Goal: Book appointment/travel/reservation

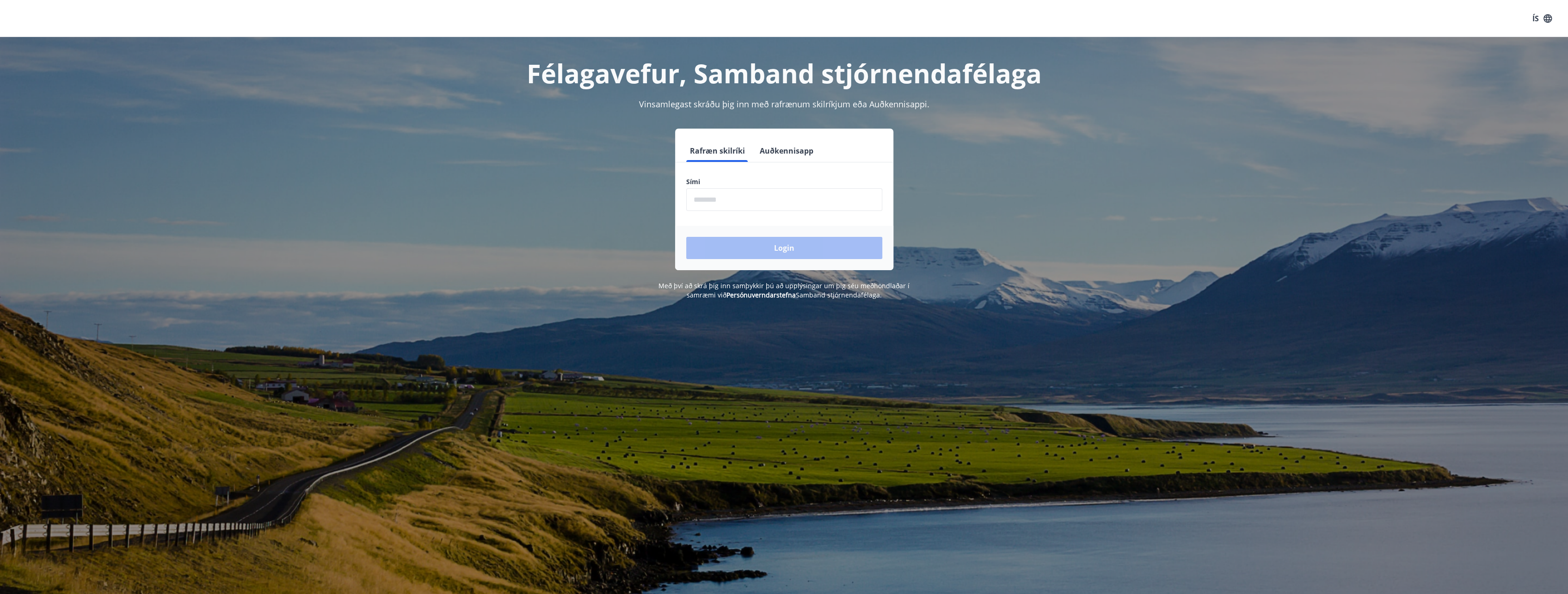
click at [743, 193] on input "phone" at bounding box center [784, 199] width 196 height 23
type input "********"
click at [738, 240] on button "Login" at bounding box center [784, 248] width 196 height 22
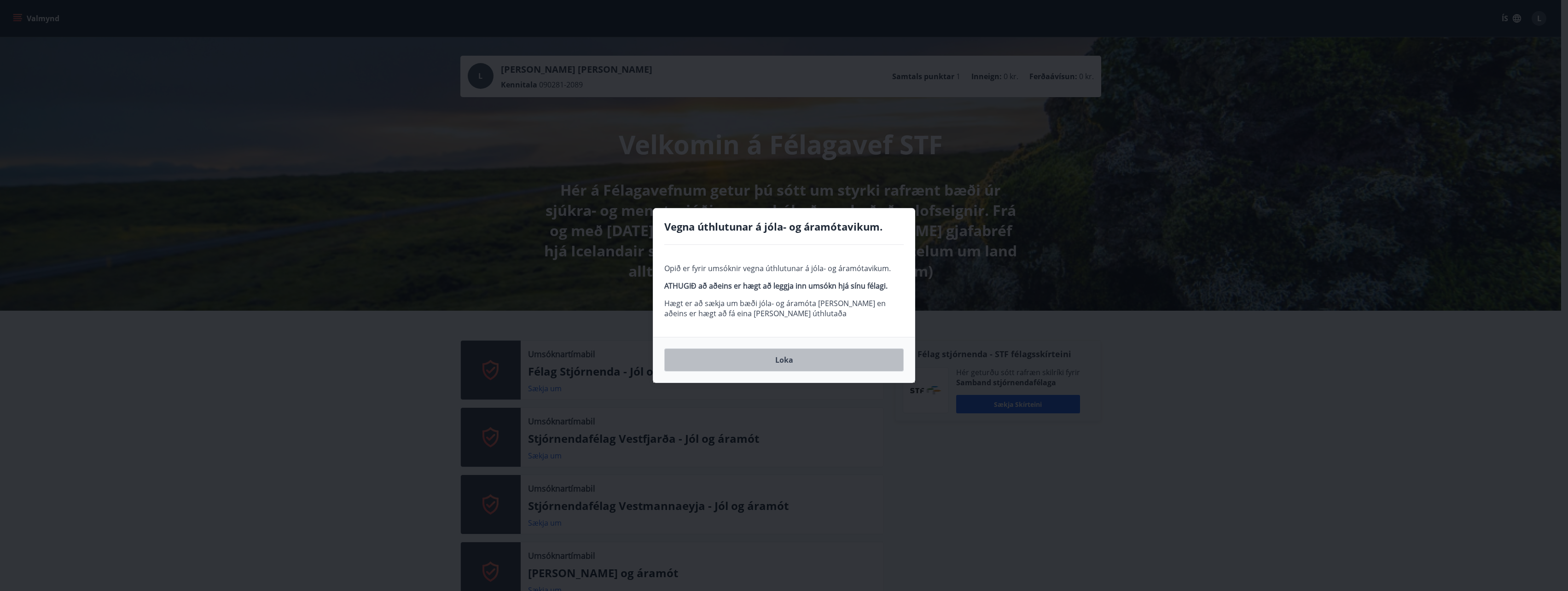
click at [787, 355] on button "Loka" at bounding box center [783, 360] width 239 height 23
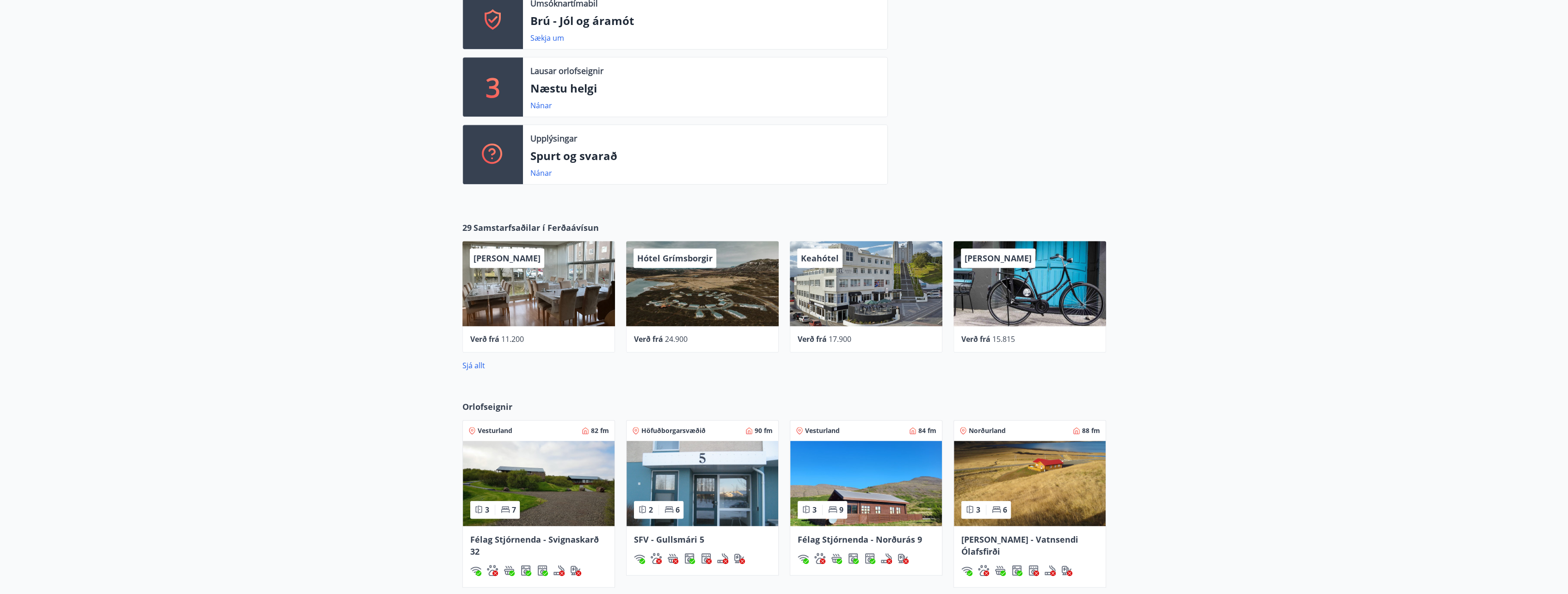
scroll to position [740, 0]
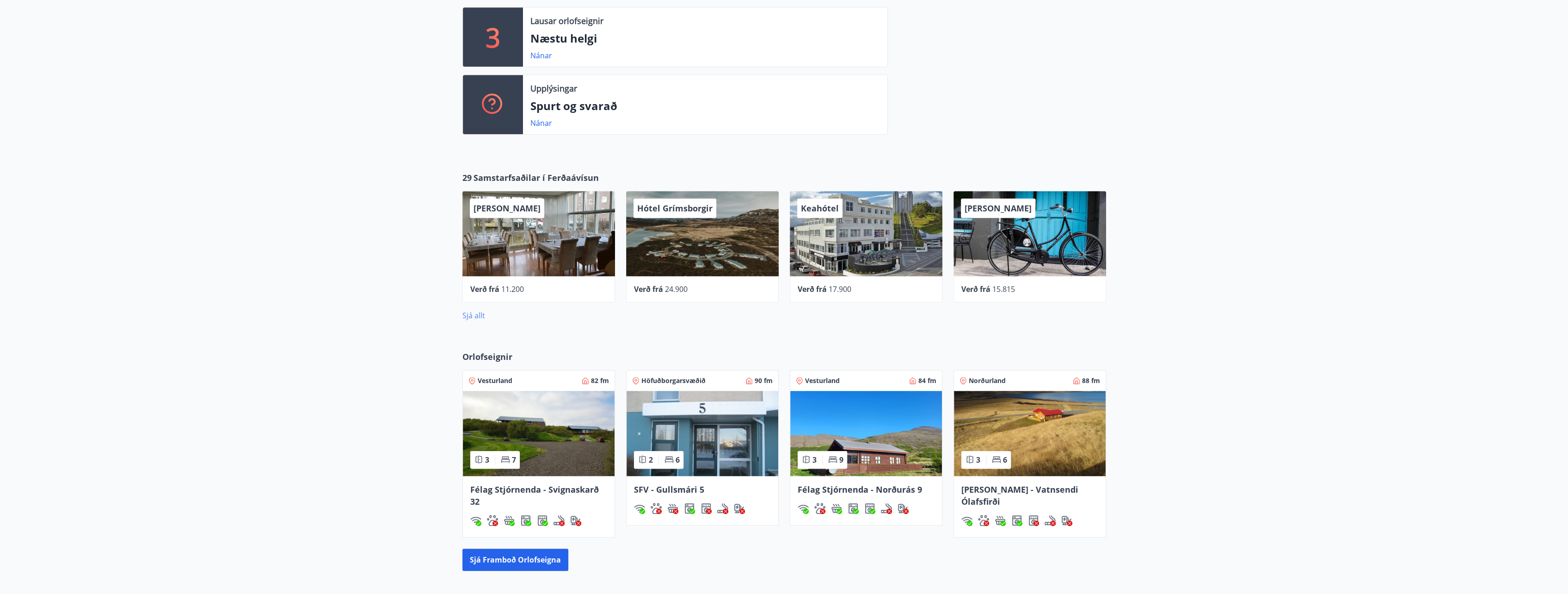
click at [473, 313] on link "Sjá allt" at bounding box center [473, 315] width 23 height 10
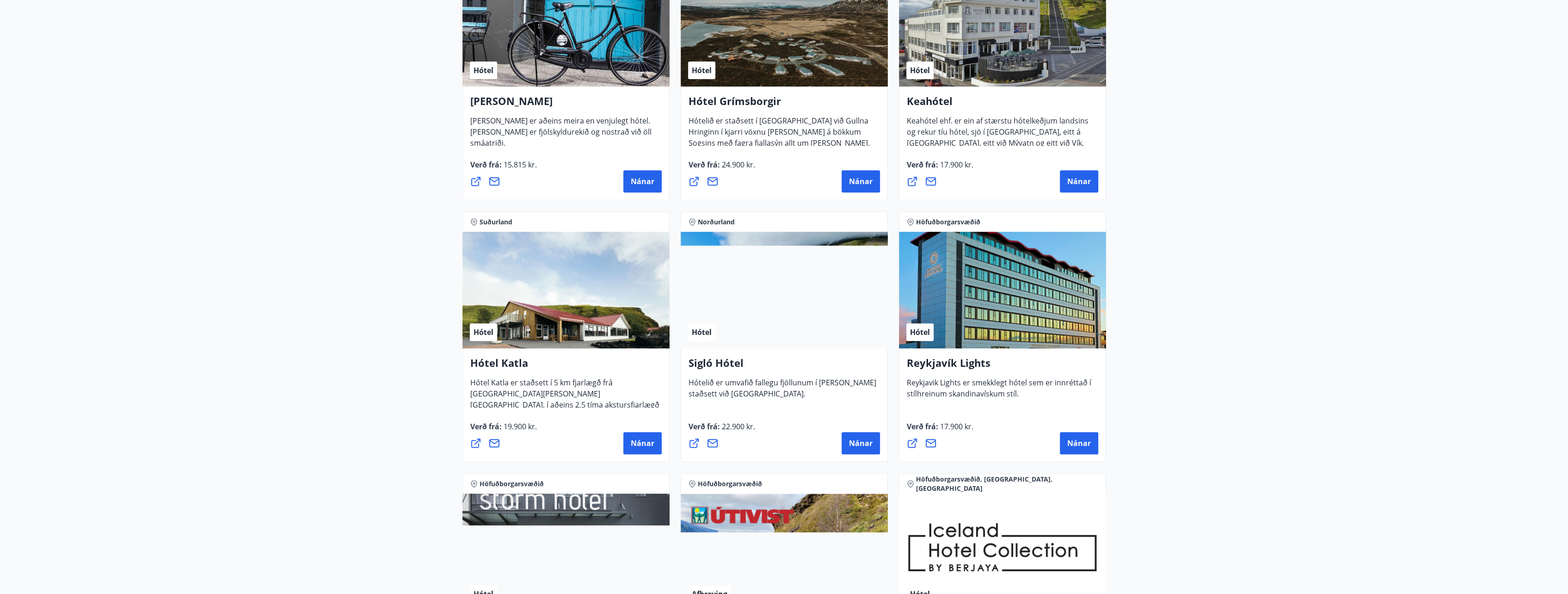
scroll to position [555, 0]
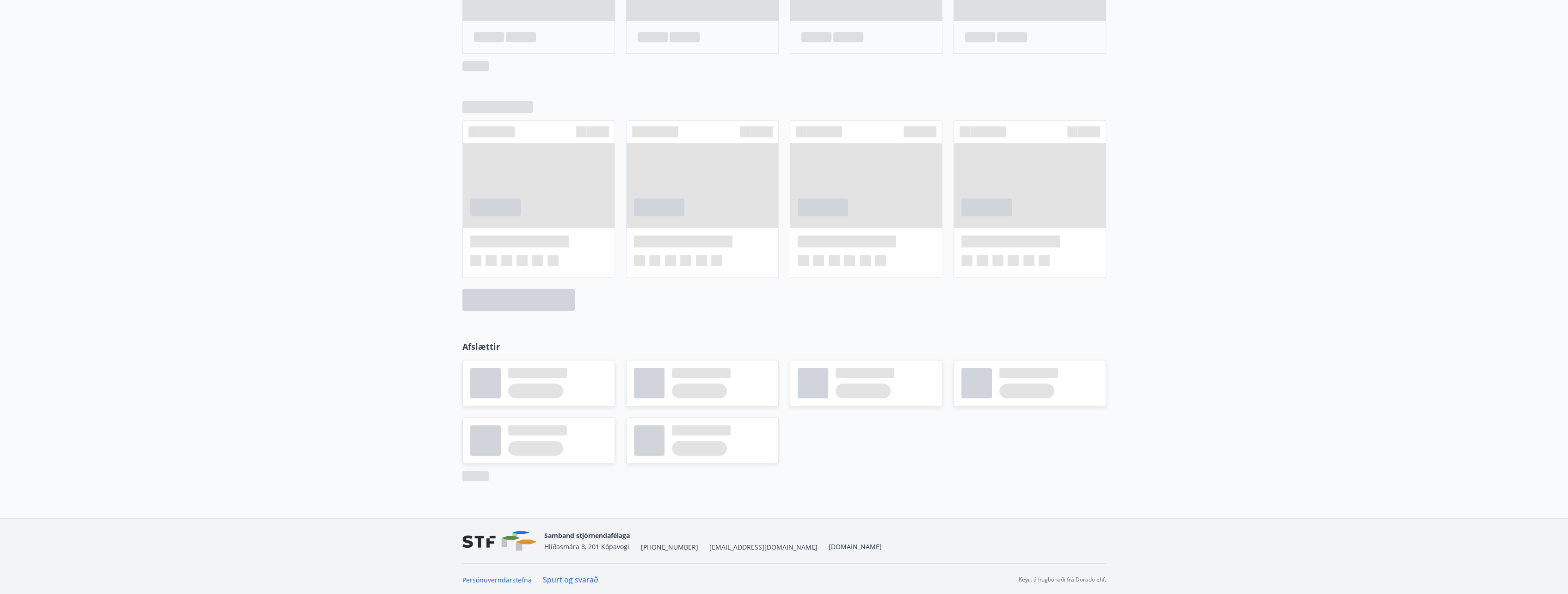
scroll to position [996, 0]
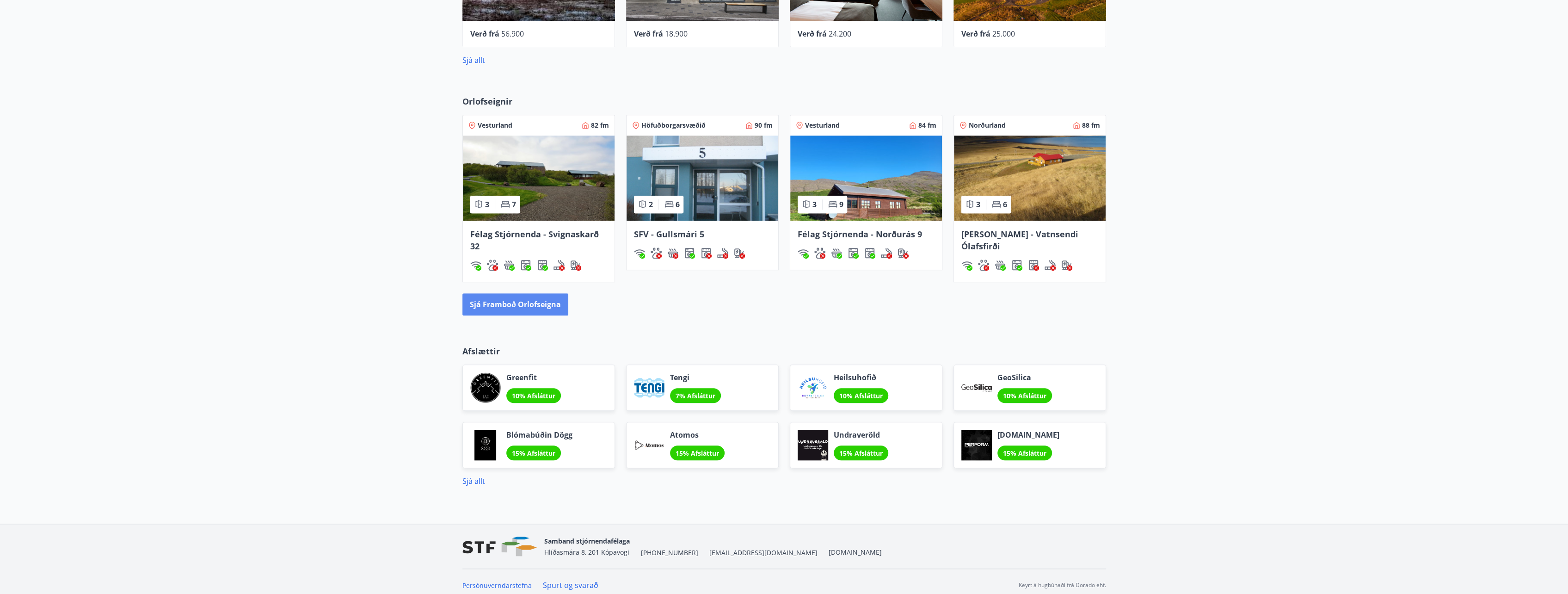
click at [527, 300] on button "Sjá framboð orlofseigna" at bounding box center [515, 305] width 106 height 22
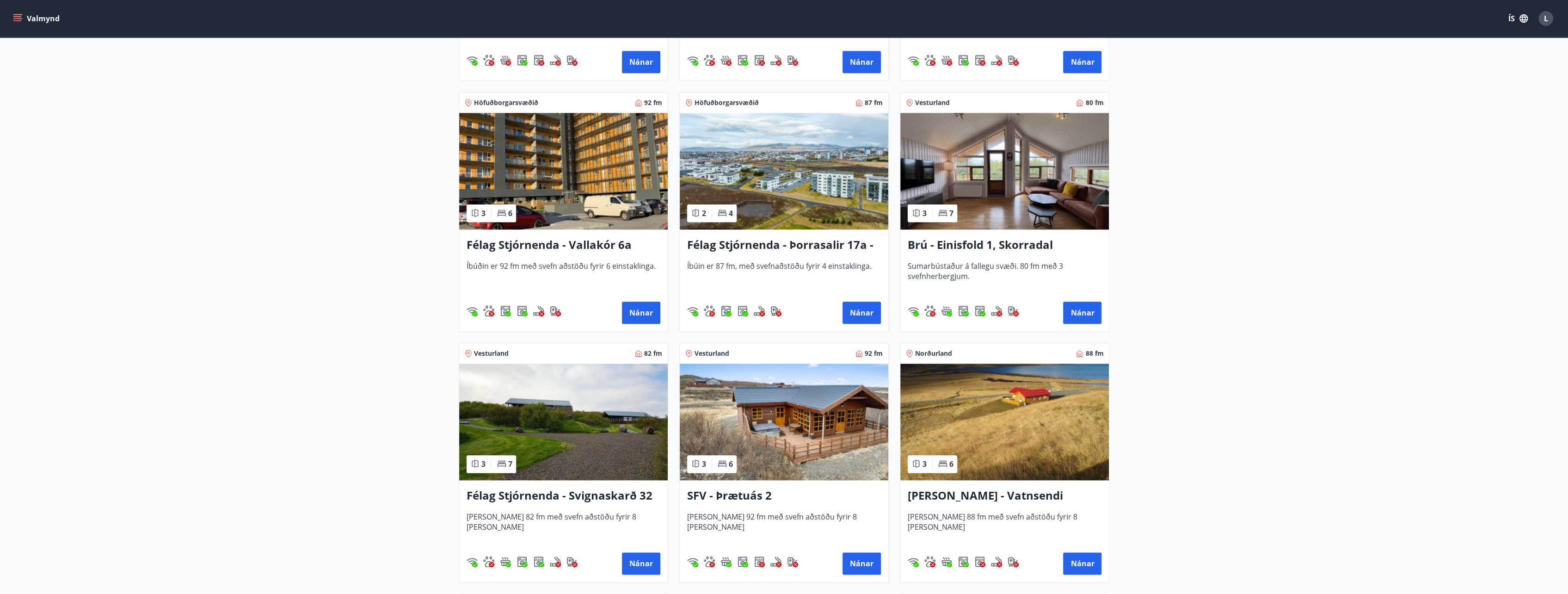
scroll to position [1480, 0]
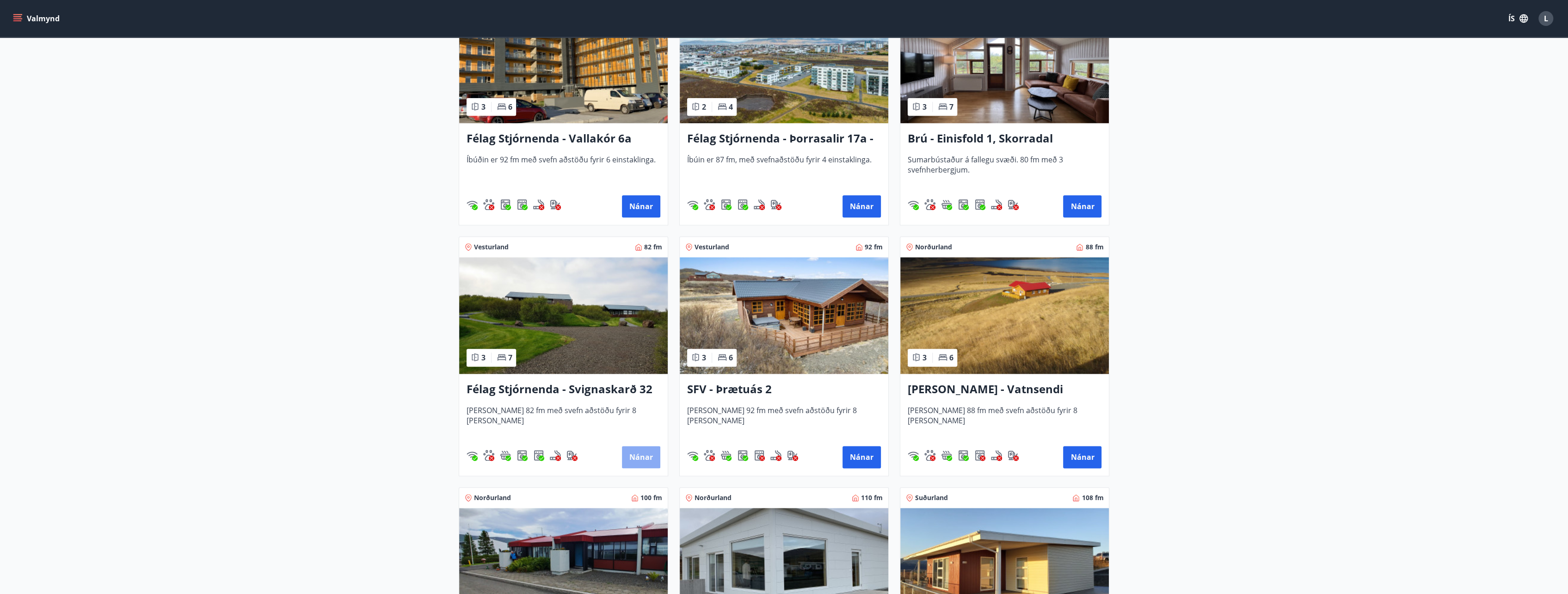
click at [631, 462] on button "Nánar" at bounding box center [641, 457] width 39 height 22
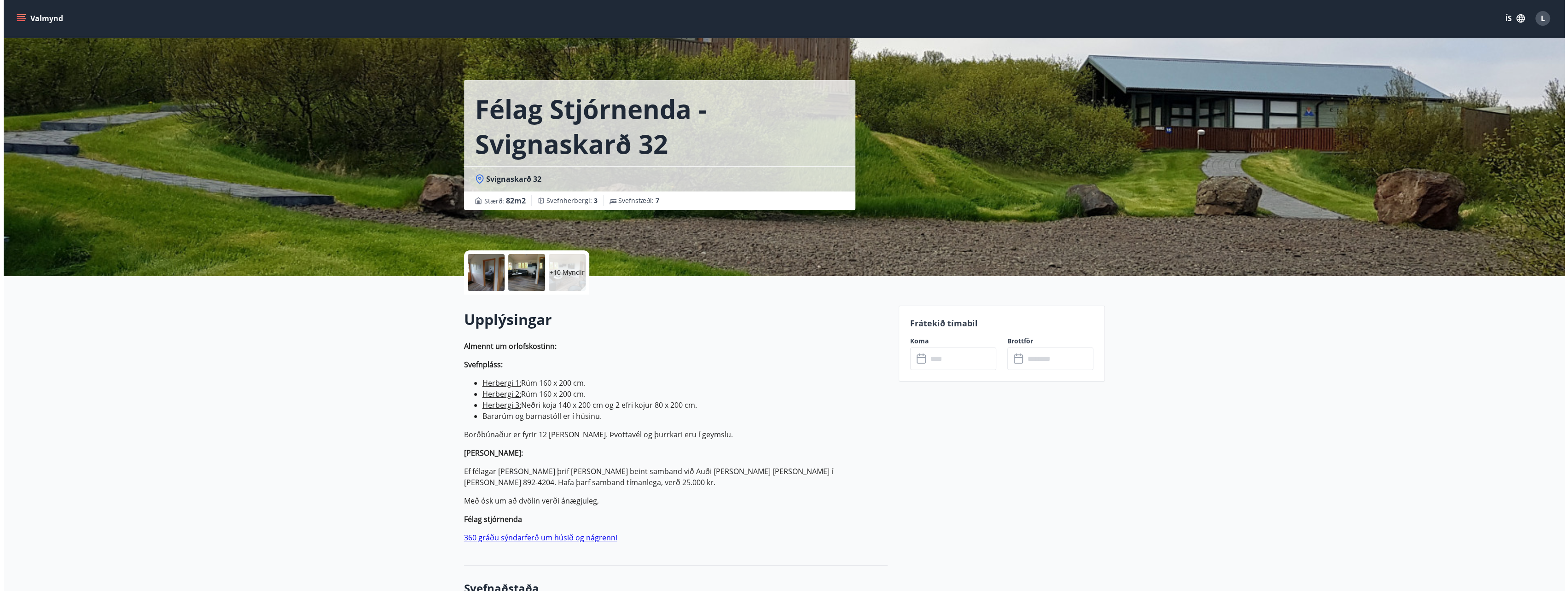
scroll to position [184, 0]
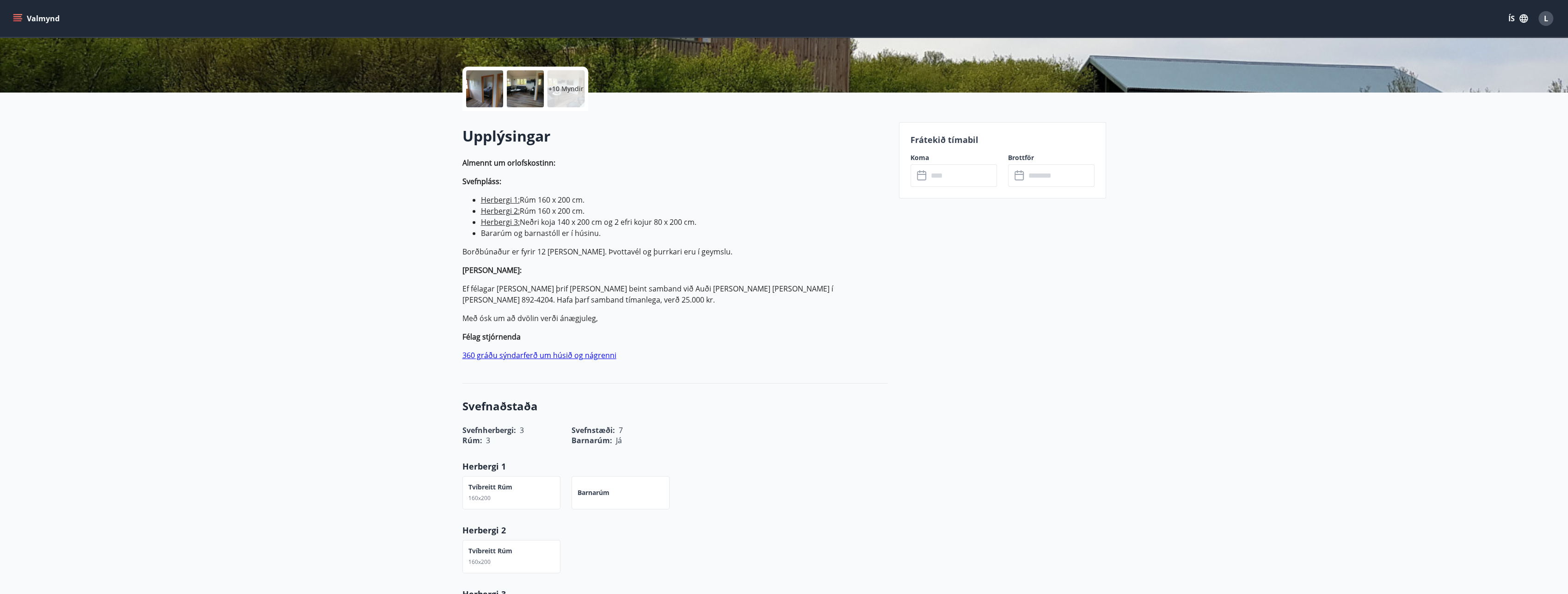
click at [923, 170] on icon at bounding box center [924, 171] width 1 height 3
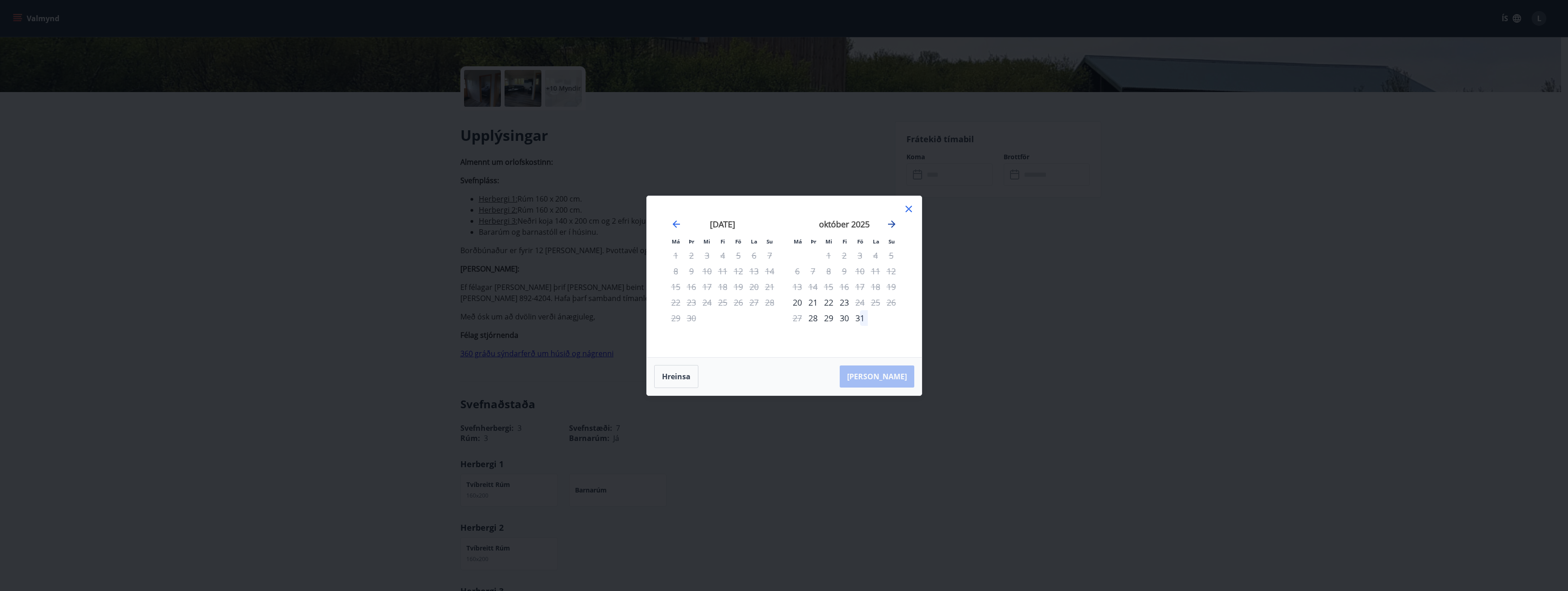
click at [894, 222] on icon "Move forward to switch to the next month." at bounding box center [892, 224] width 11 height 11
click at [675, 221] on icon "Move backward to switch to the previous month." at bounding box center [676, 224] width 11 height 11
click at [892, 220] on icon "Move forward to switch to the next month." at bounding box center [892, 224] width 11 height 11
